Goal: Task Accomplishment & Management: Manage account settings

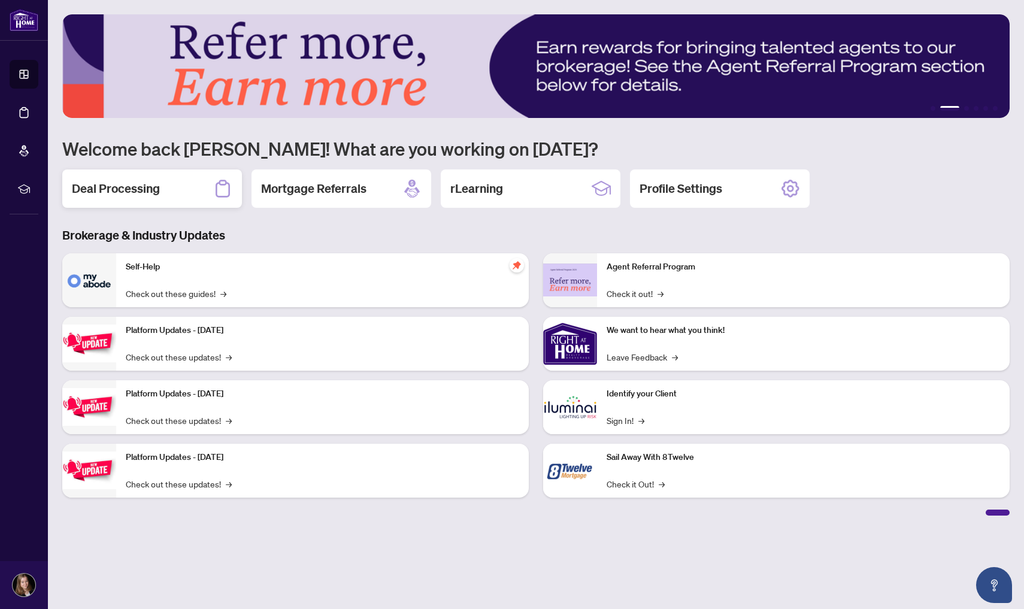
click at [192, 195] on div "Deal Processing" at bounding box center [152, 188] width 180 height 38
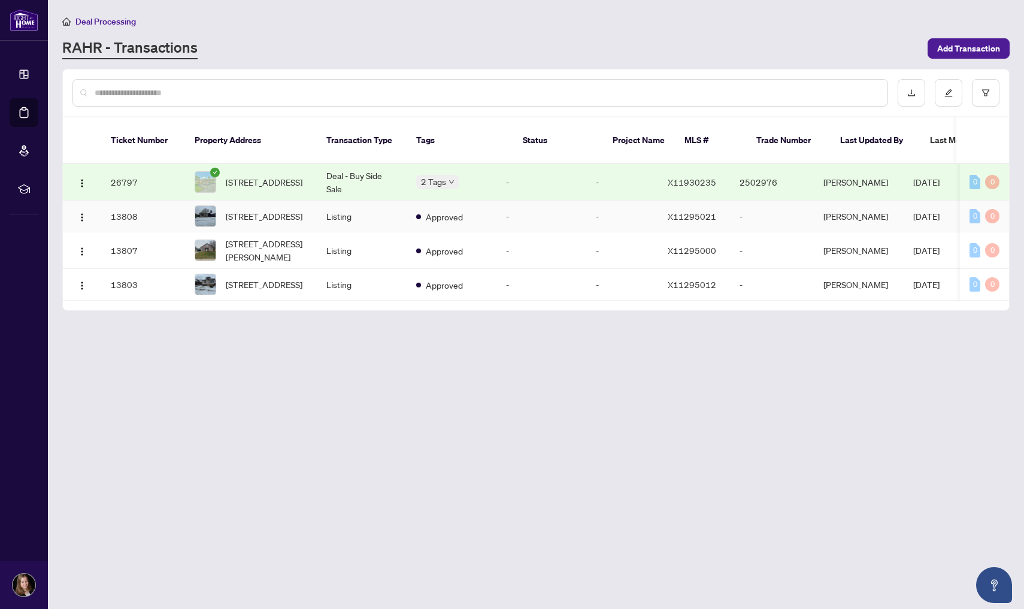
scroll to position [0, -1]
click at [388, 269] on td "Listing" at bounding box center [362, 285] width 90 height 32
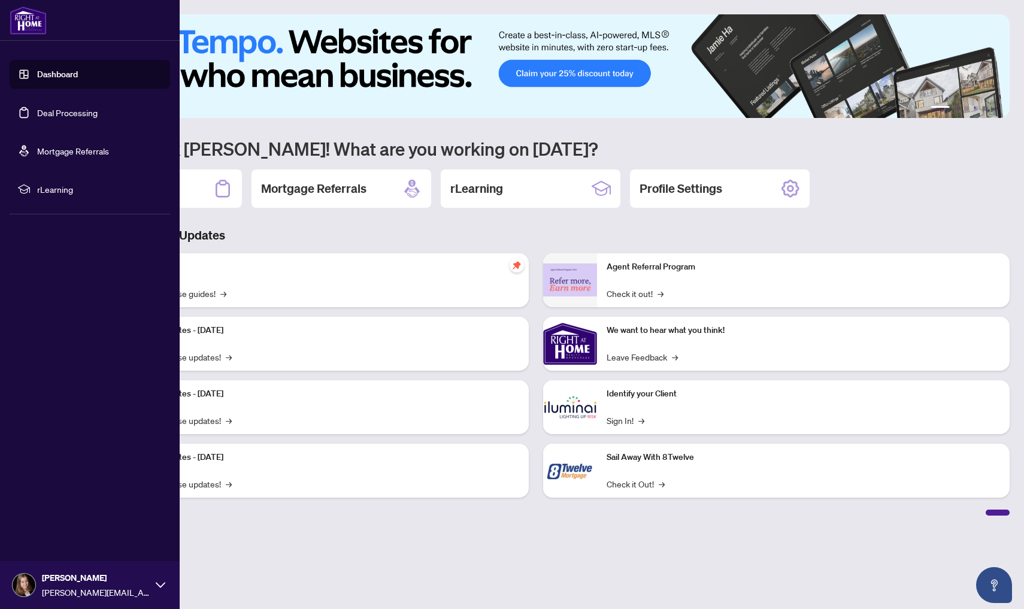
click at [80, 116] on link "Deal Processing" at bounding box center [67, 112] width 60 height 11
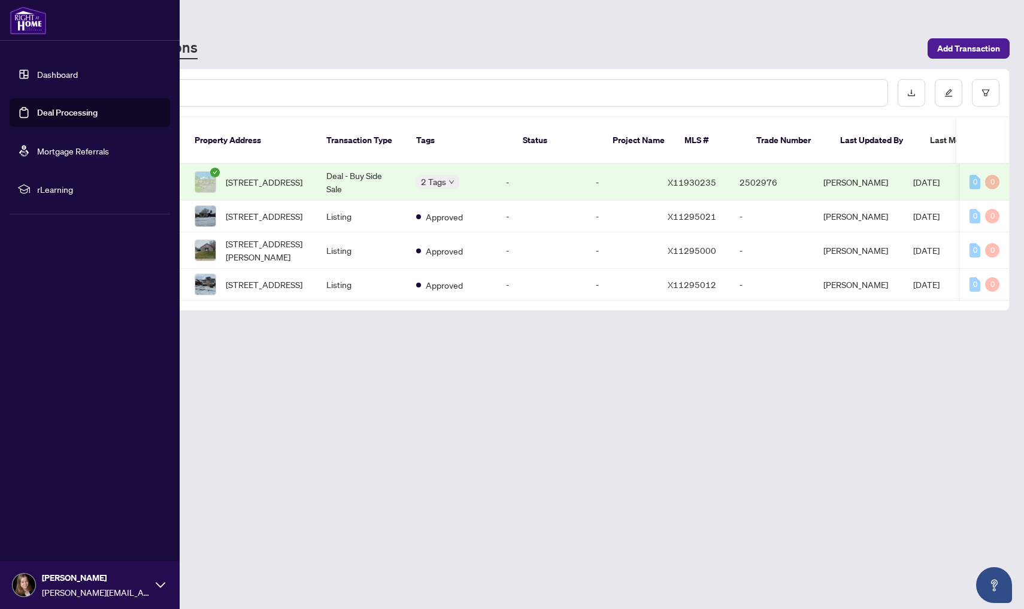
click at [68, 191] on span "rLearning" at bounding box center [99, 189] width 125 height 13
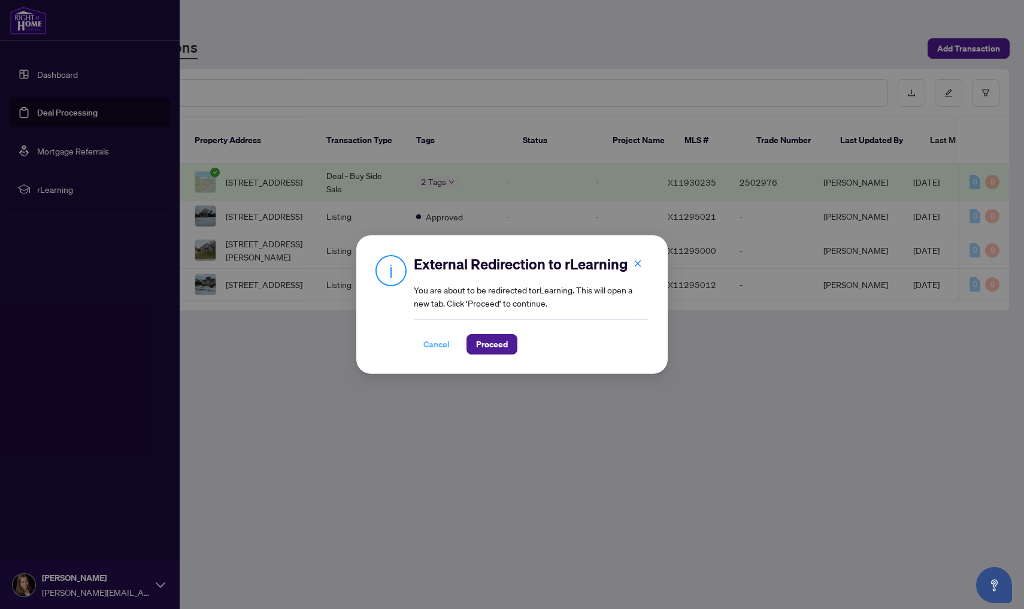
click at [439, 342] on span "Cancel" at bounding box center [436, 344] width 26 height 19
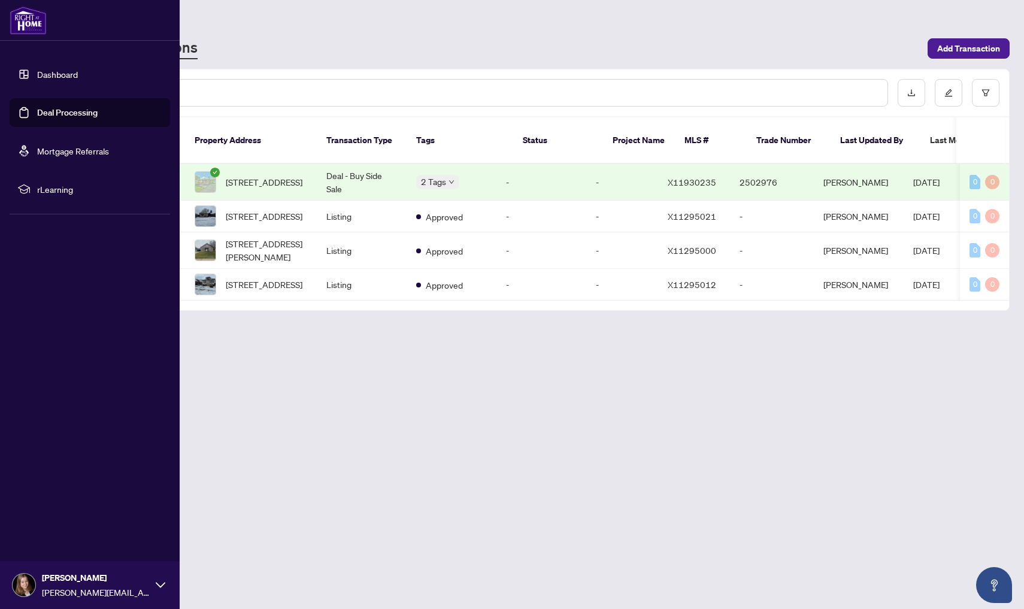
click at [284, 53] on div "RAHR - Transactions" at bounding box center [491, 49] width 858 height 22
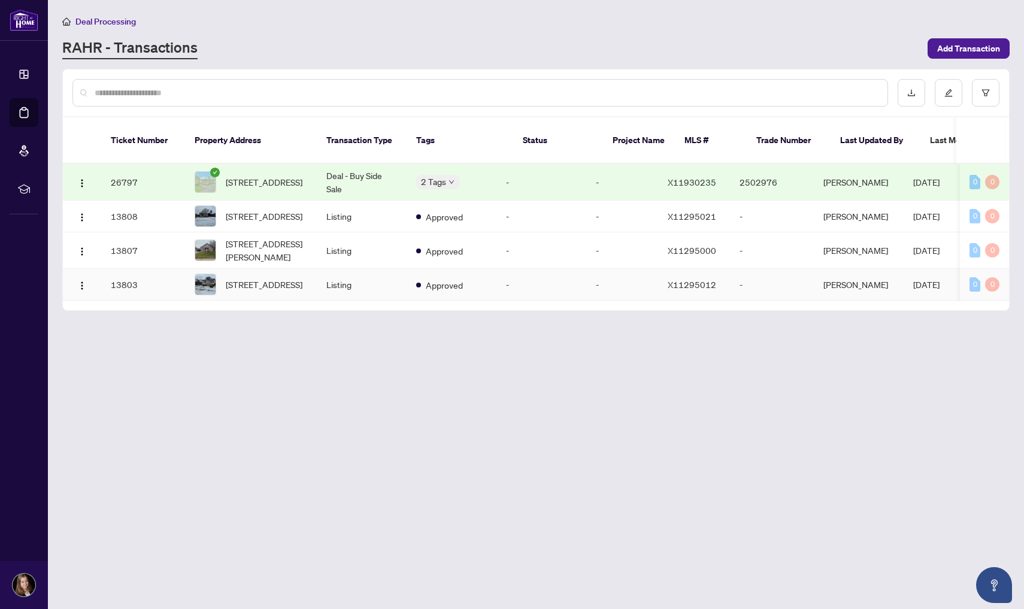
click at [538, 278] on td "-" at bounding box center [541, 285] width 90 height 32
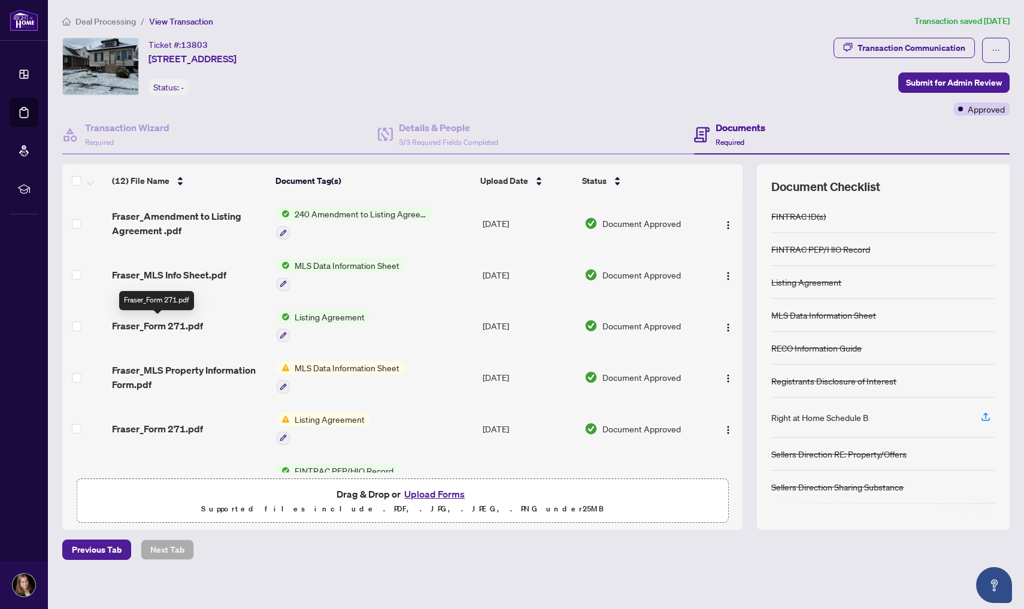
click at [180, 328] on span "Fraser_Form 271.pdf" at bounding box center [157, 326] width 91 height 14
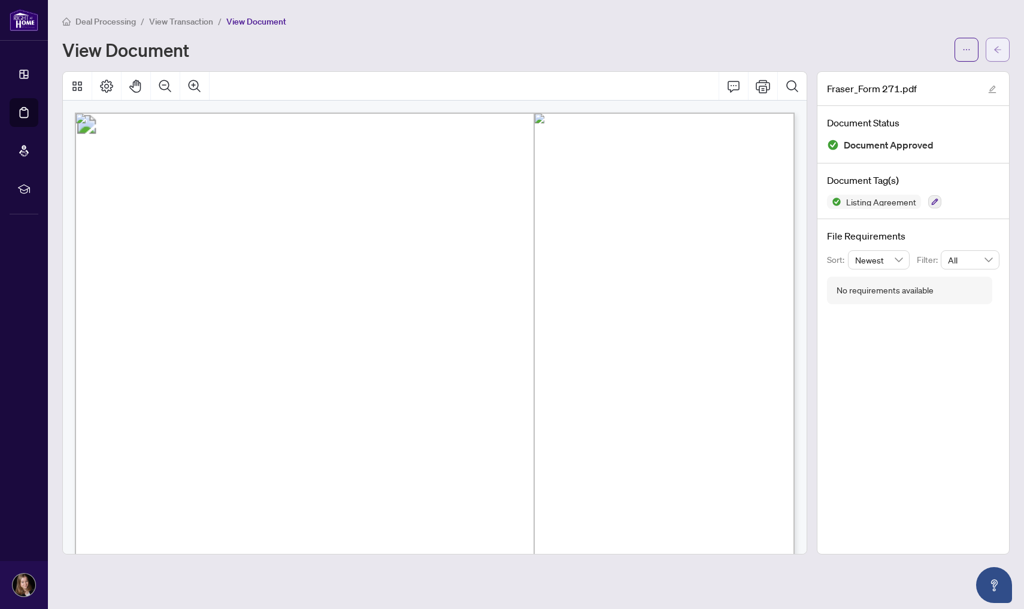
click at [997, 48] on icon "arrow-left" at bounding box center [997, 49] width 7 height 7
